Goal: Information Seeking & Learning: Learn about a topic

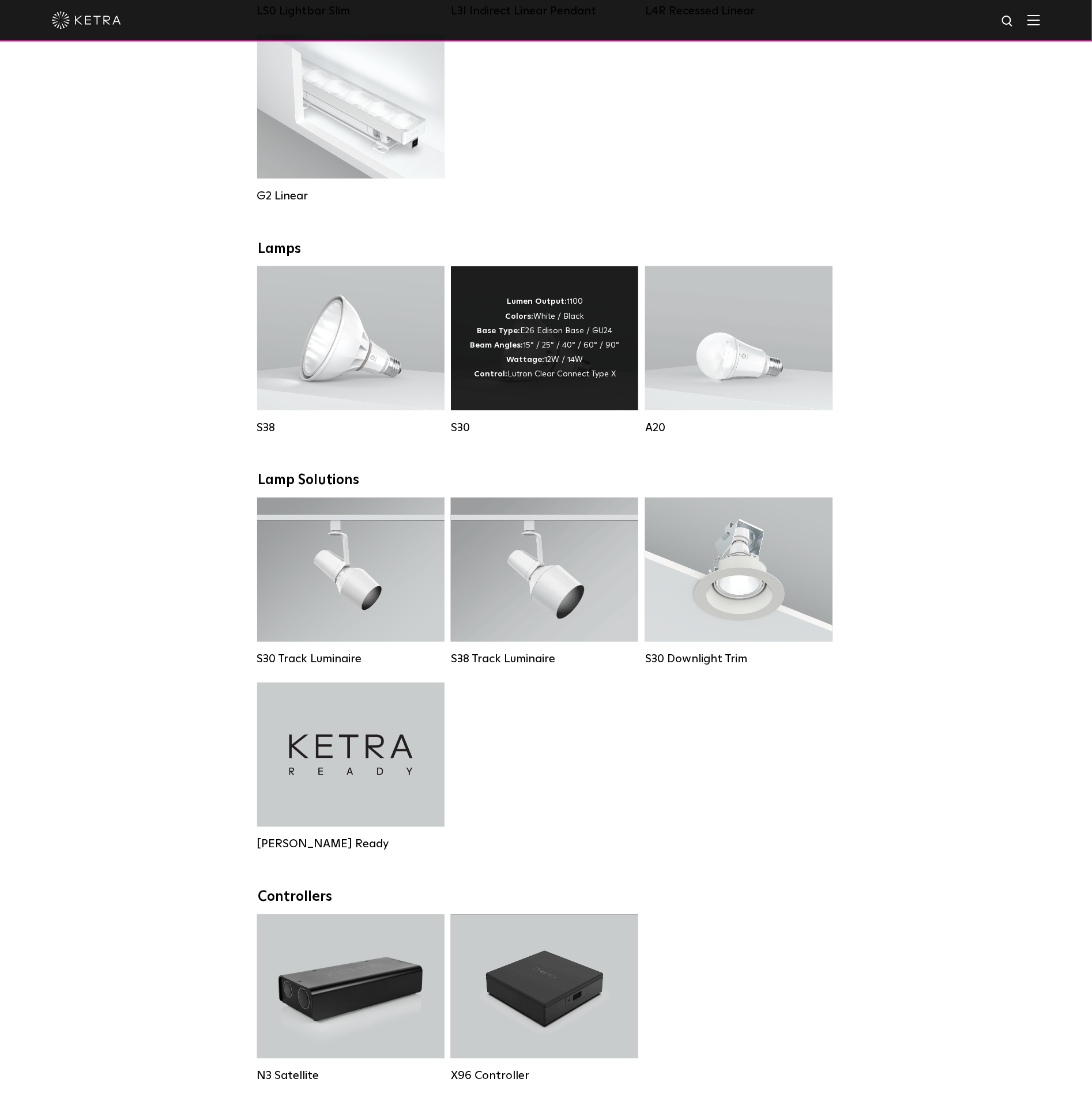
scroll to position [605, 0]
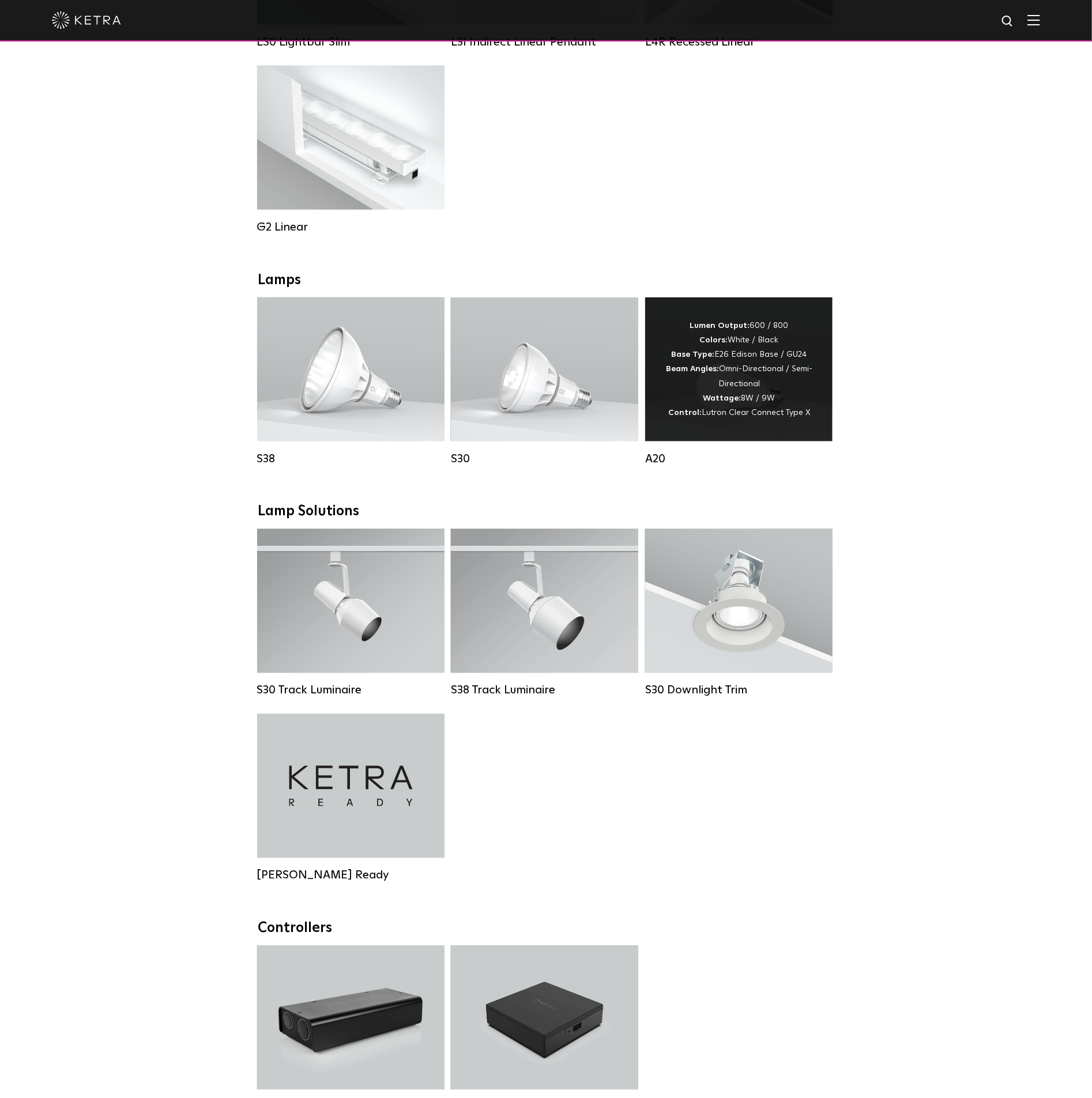
click at [749, 379] on div "Lumen Output: 600 / 800 Colors: White / Black Base Type: E26 Edison Base / GU24…" at bounding box center [739, 369] width 153 height 101
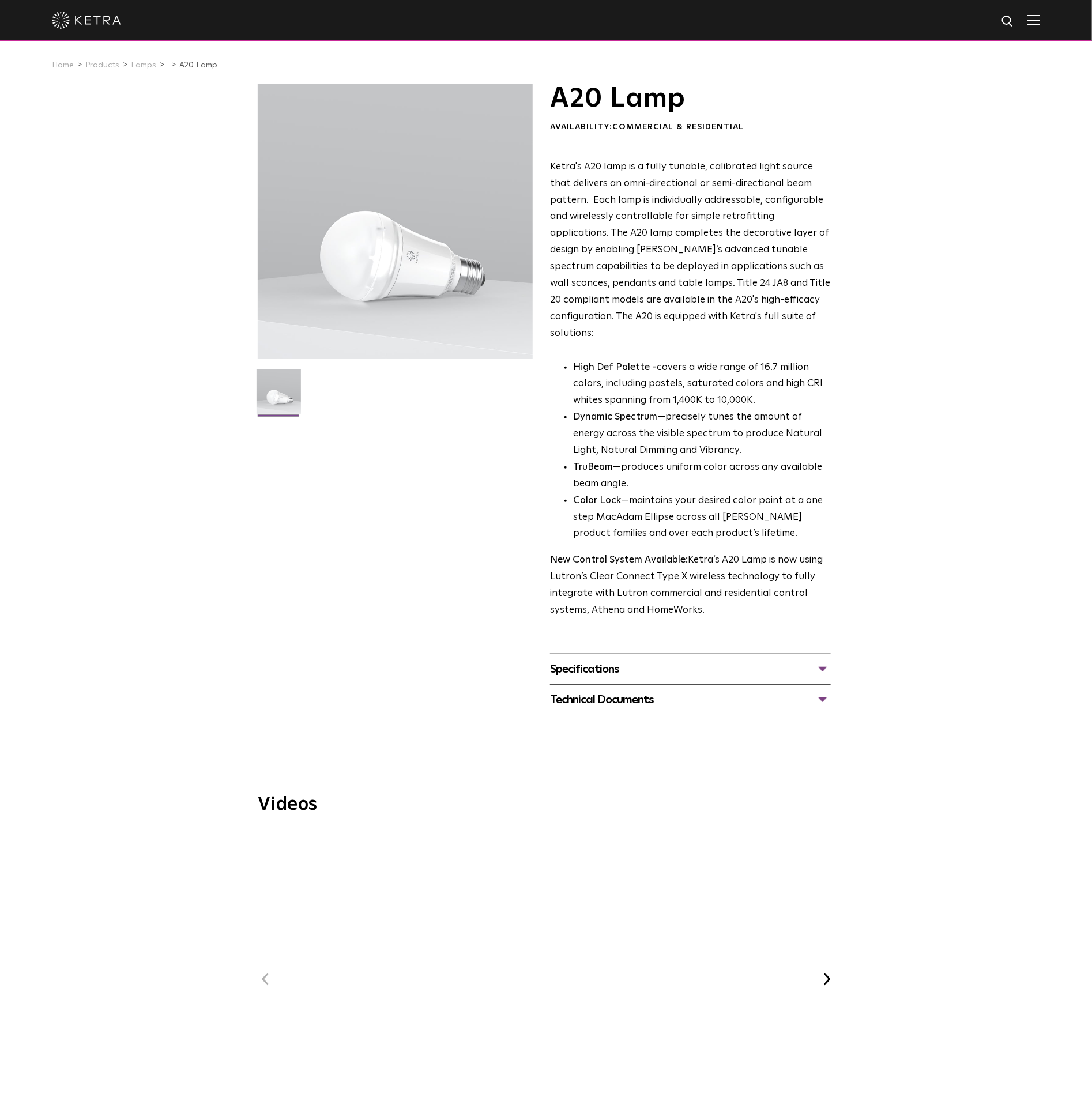
click at [822, 660] on div "Specifications" at bounding box center [690, 669] width 281 height 19
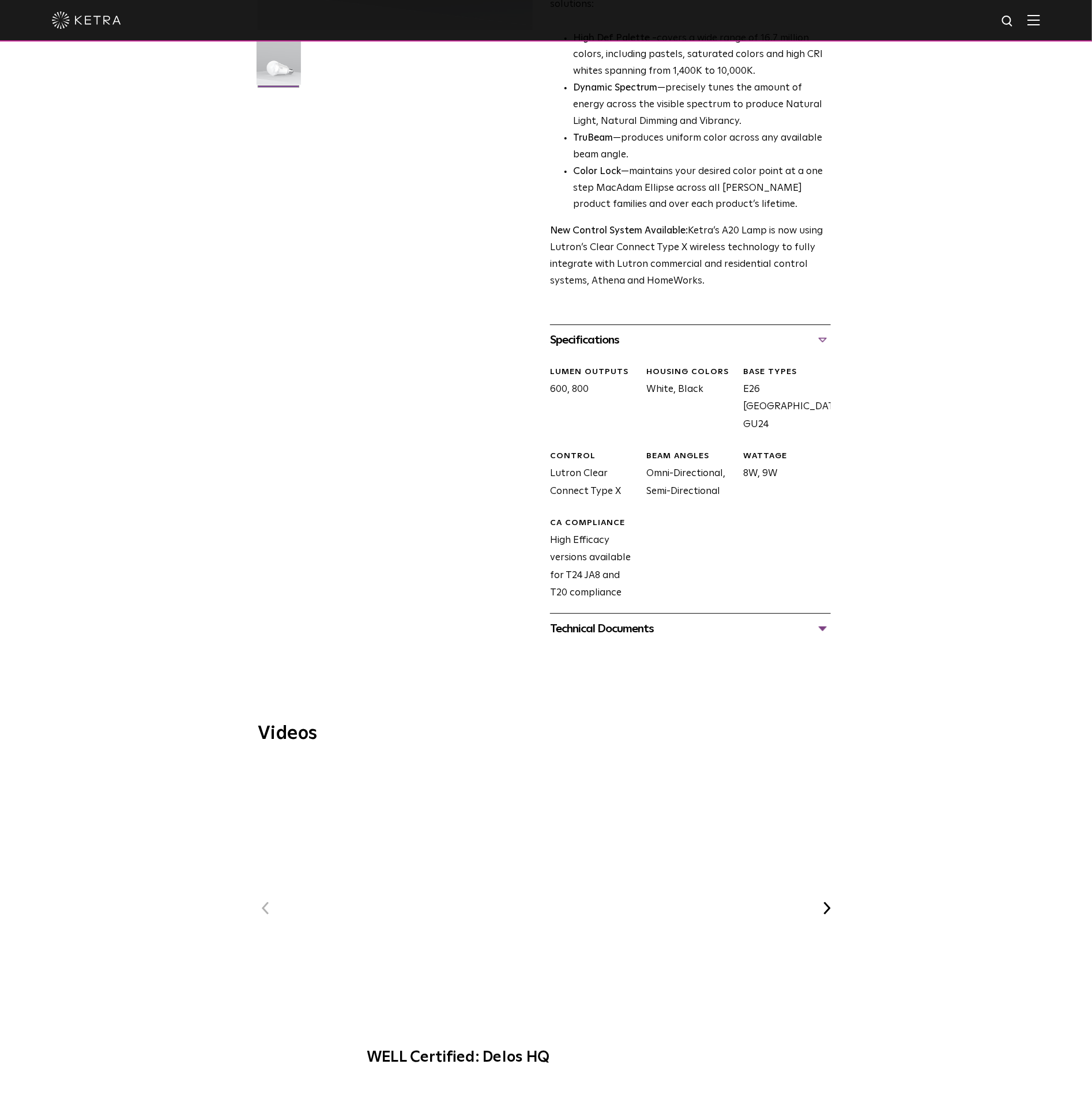
scroll to position [432, 0]
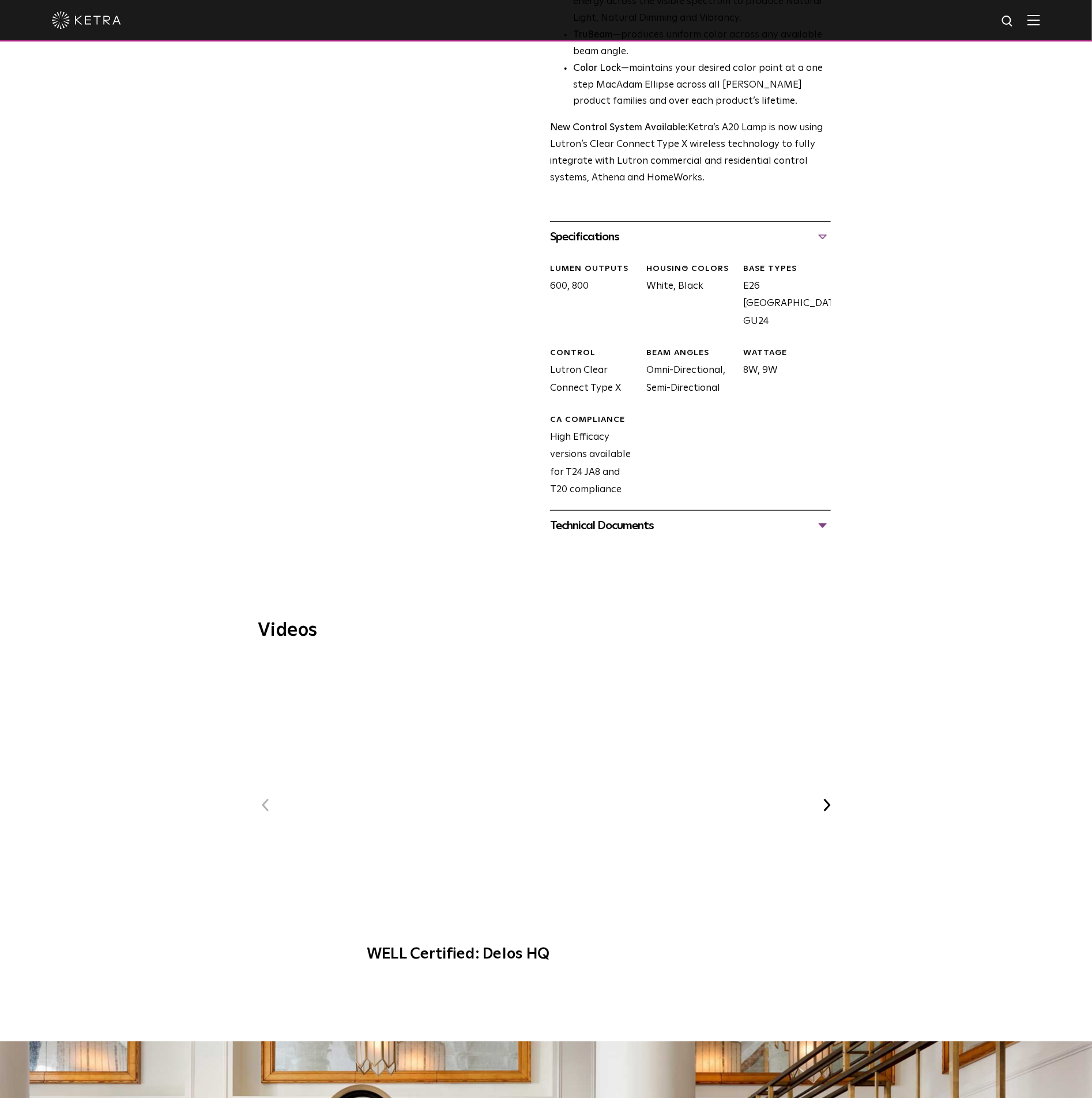
click at [827, 516] on div "Technical Documents" at bounding box center [690, 525] width 281 height 19
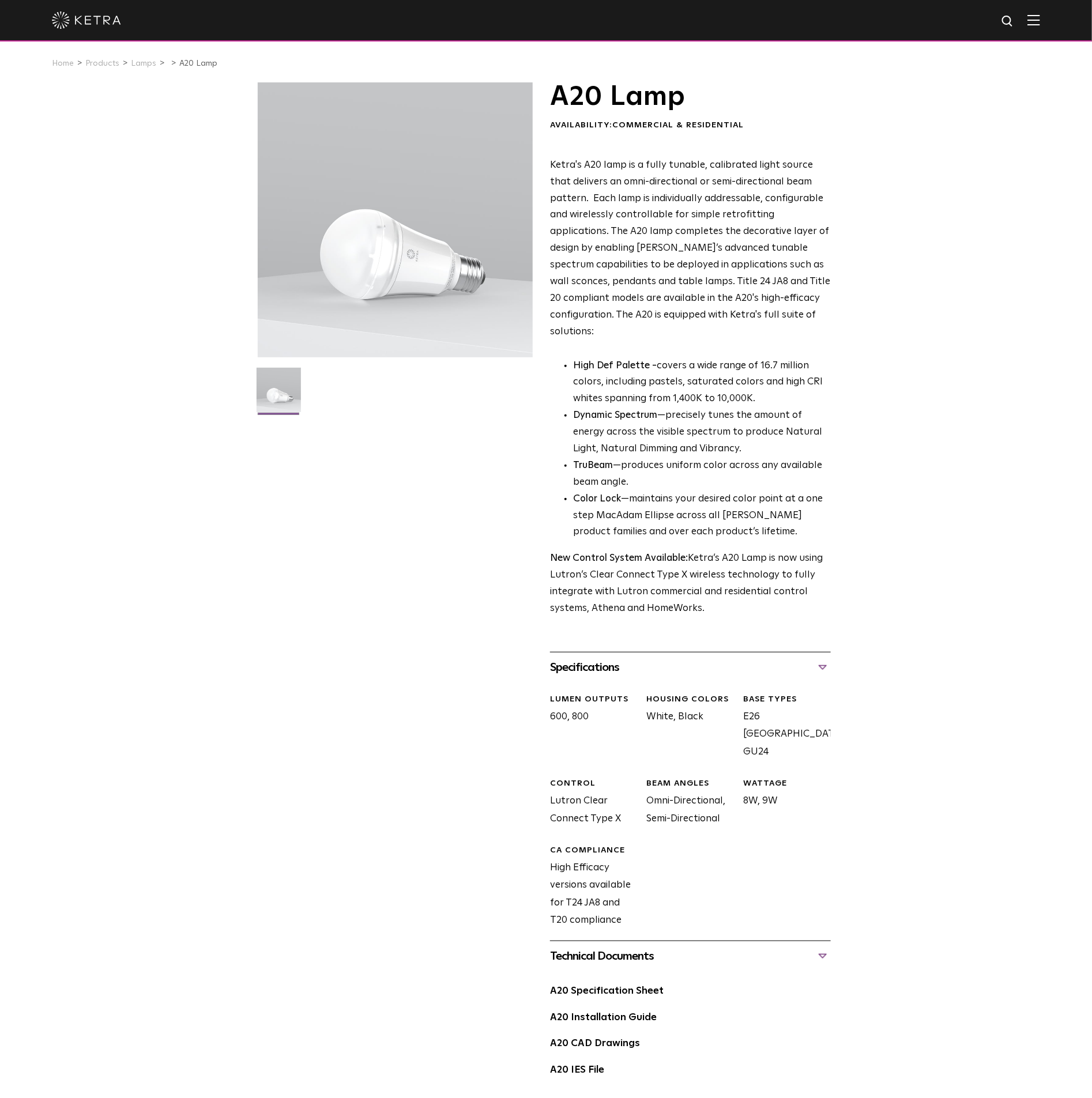
scroll to position [0, 0]
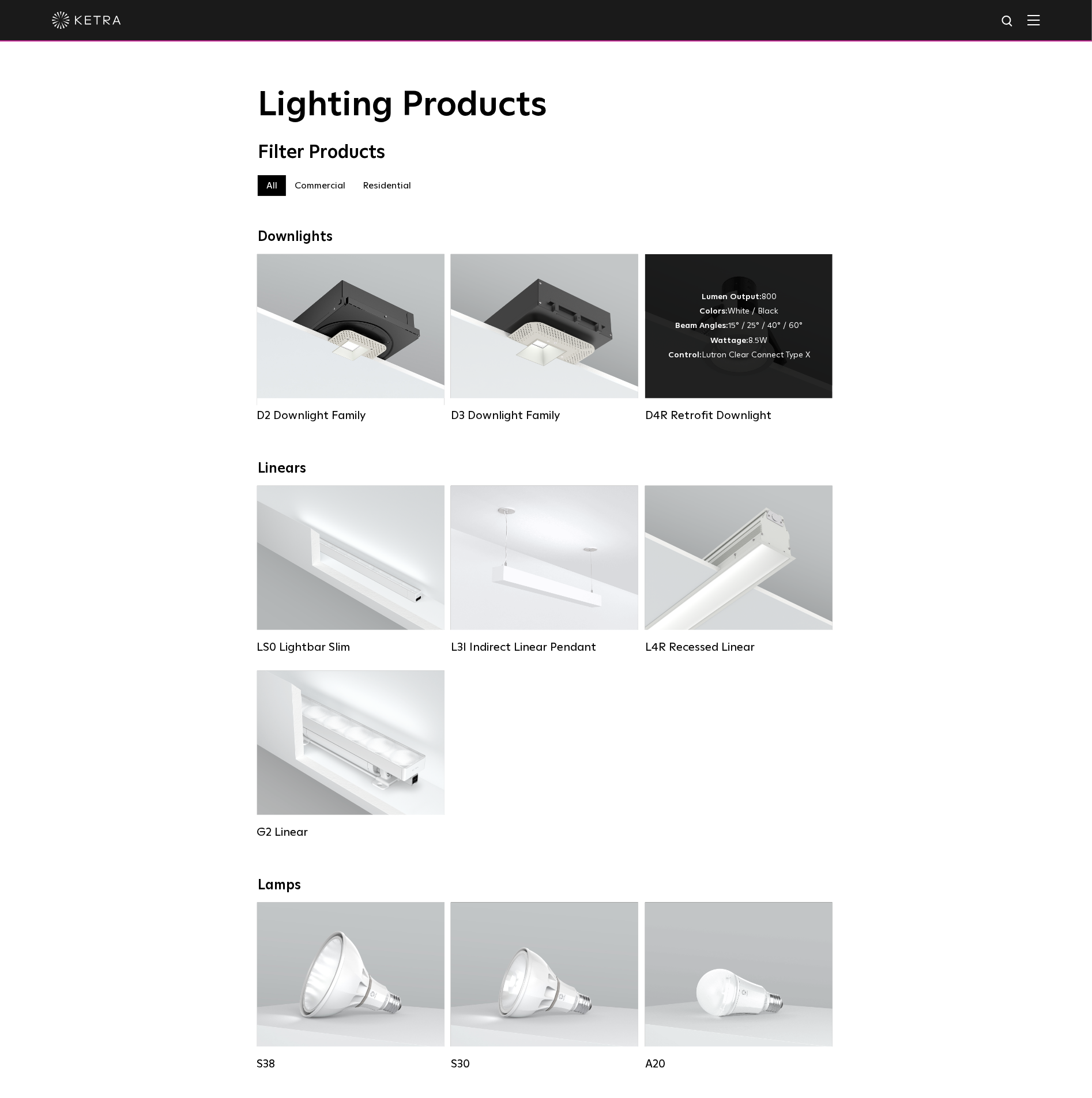
click at [725, 356] on span "Lutron Clear Connect Type X" at bounding box center [756, 355] width 108 height 8
